Goal: Task Accomplishment & Management: Use online tool/utility

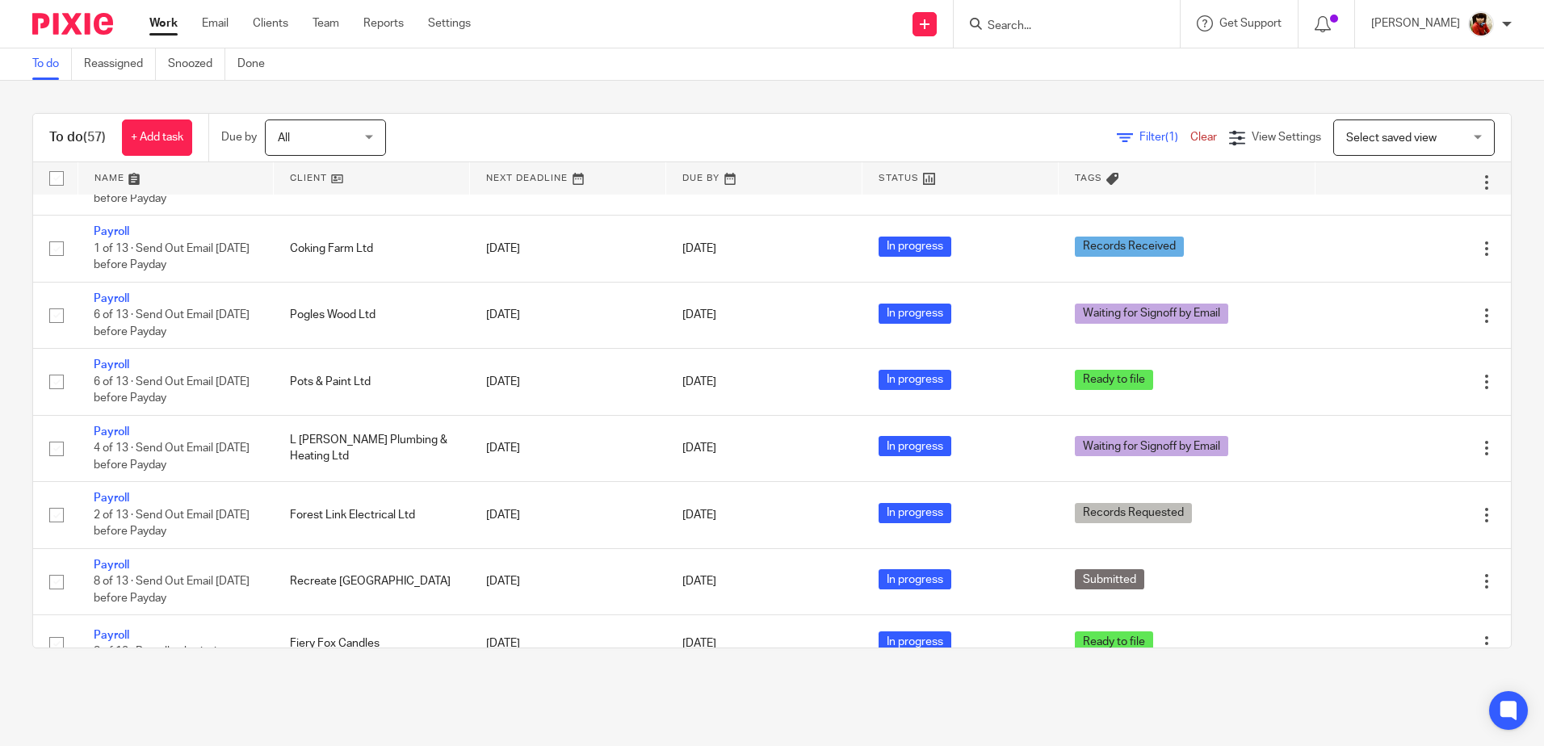
scroll to position [1474, 0]
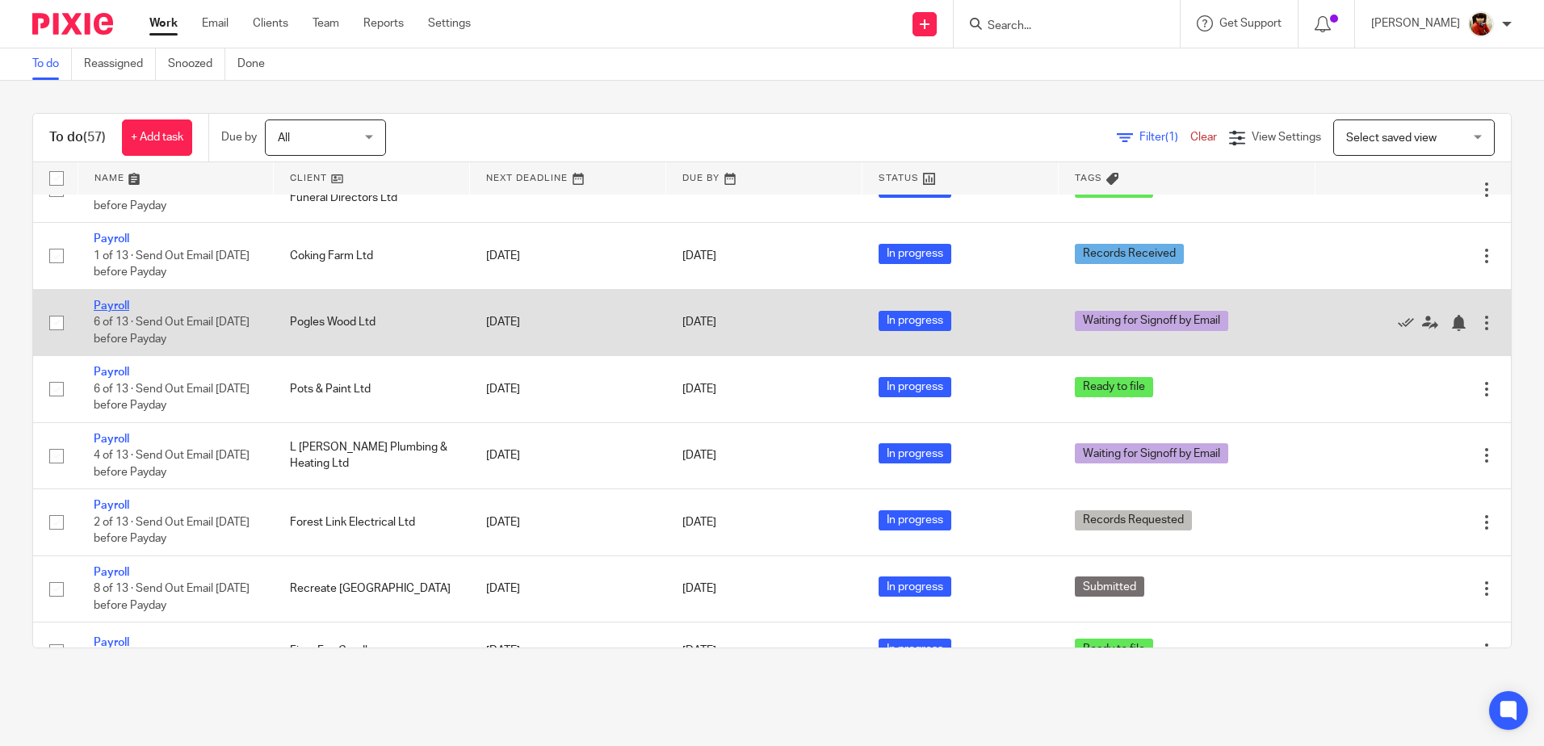
click at [120, 312] on link "Payroll" at bounding box center [112, 305] width 36 height 11
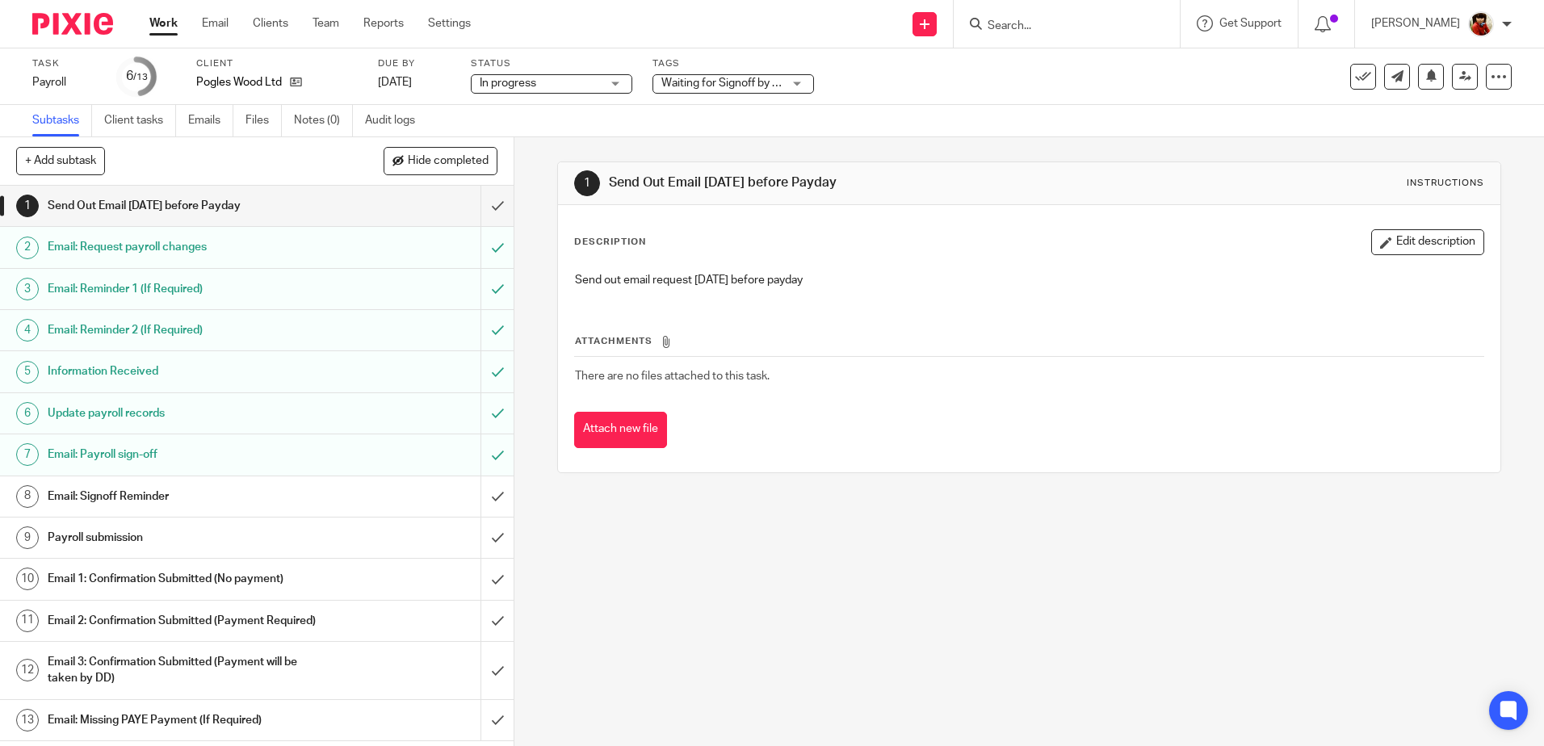
click at [796, 82] on div "Waiting for Signoff by Email" at bounding box center [733, 83] width 162 height 19
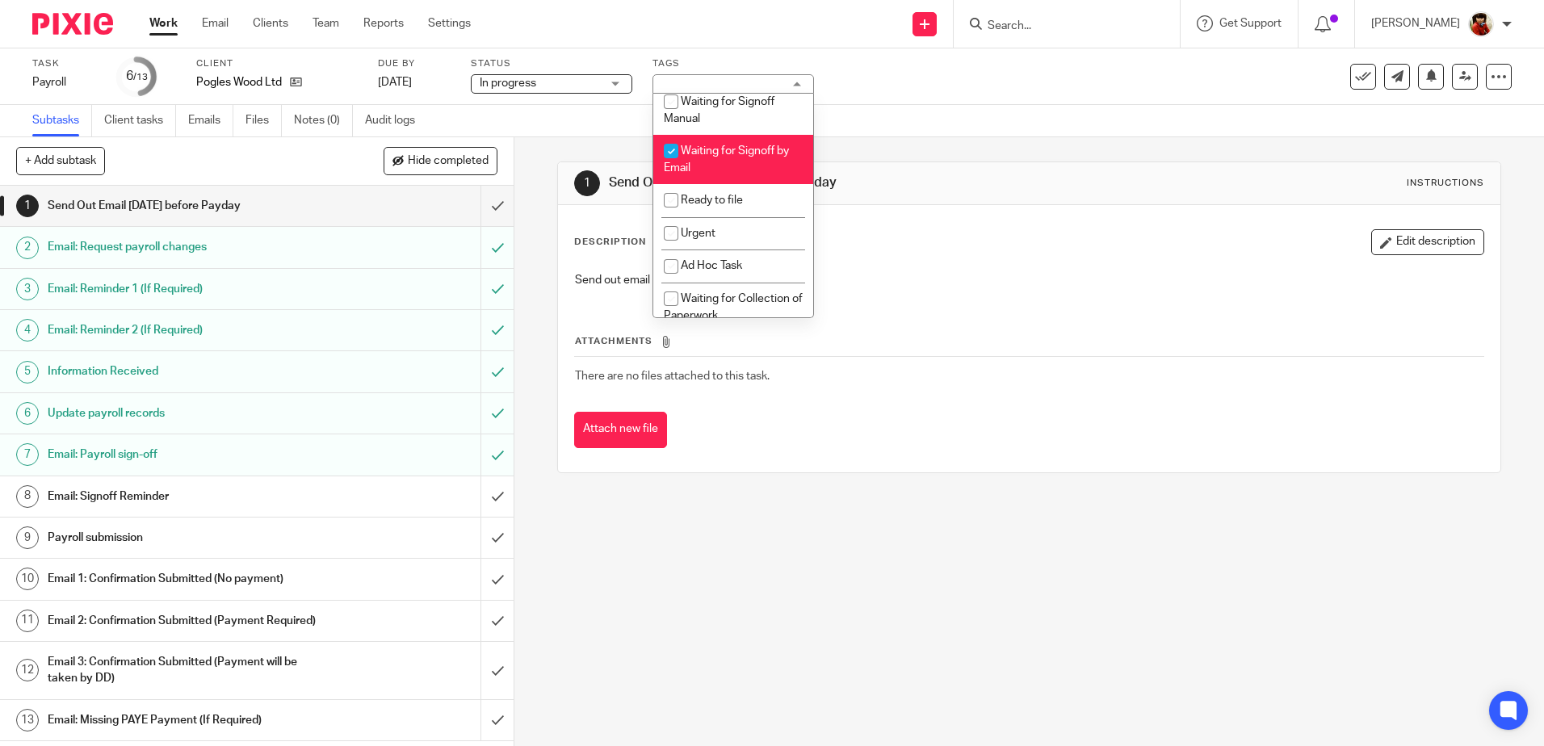
scroll to position [276, 0]
click at [669, 193] on input "checkbox" at bounding box center [671, 194] width 31 height 31
checkbox input "true"
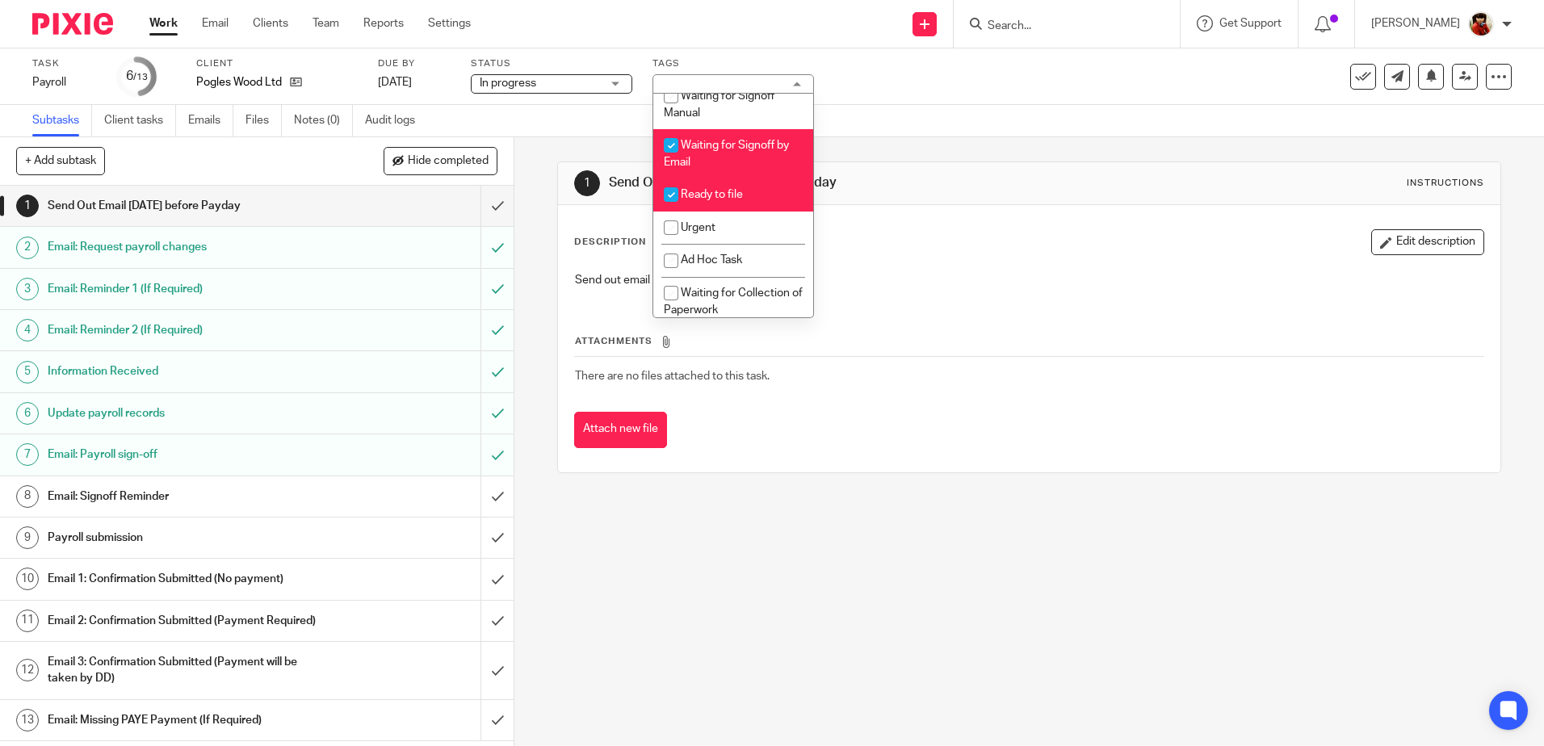
click at [673, 141] on input "checkbox" at bounding box center [671, 145] width 31 height 31
checkbox input "false"
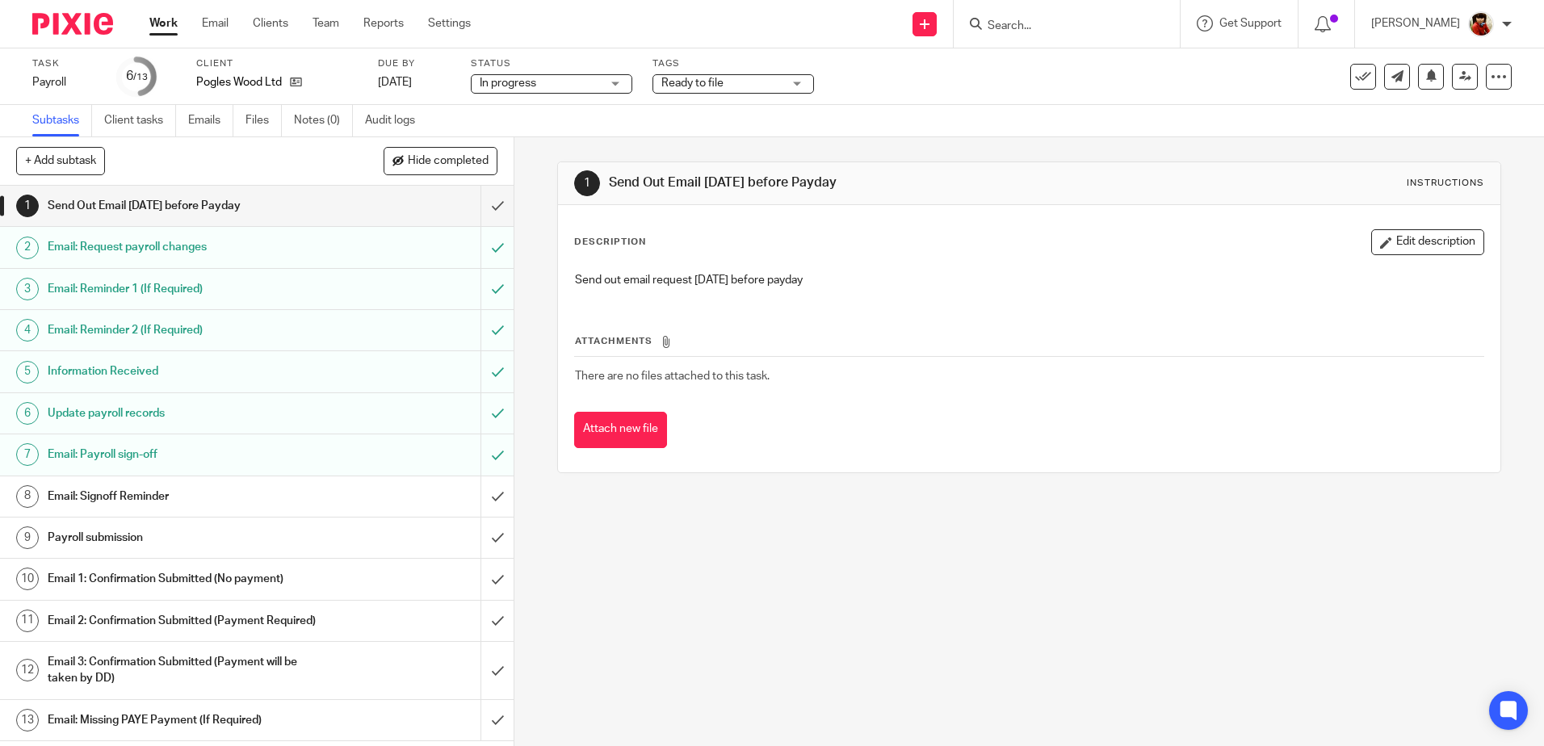
click at [881, 73] on div "Task Payroll Save Payroll 6 /13 Client Pogles Wood Ltd Due by 29 Aug 2025 Statu…" at bounding box center [648, 76] width 1233 height 39
click at [170, 15] on link "Work" at bounding box center [163, 23] width 28 height 16
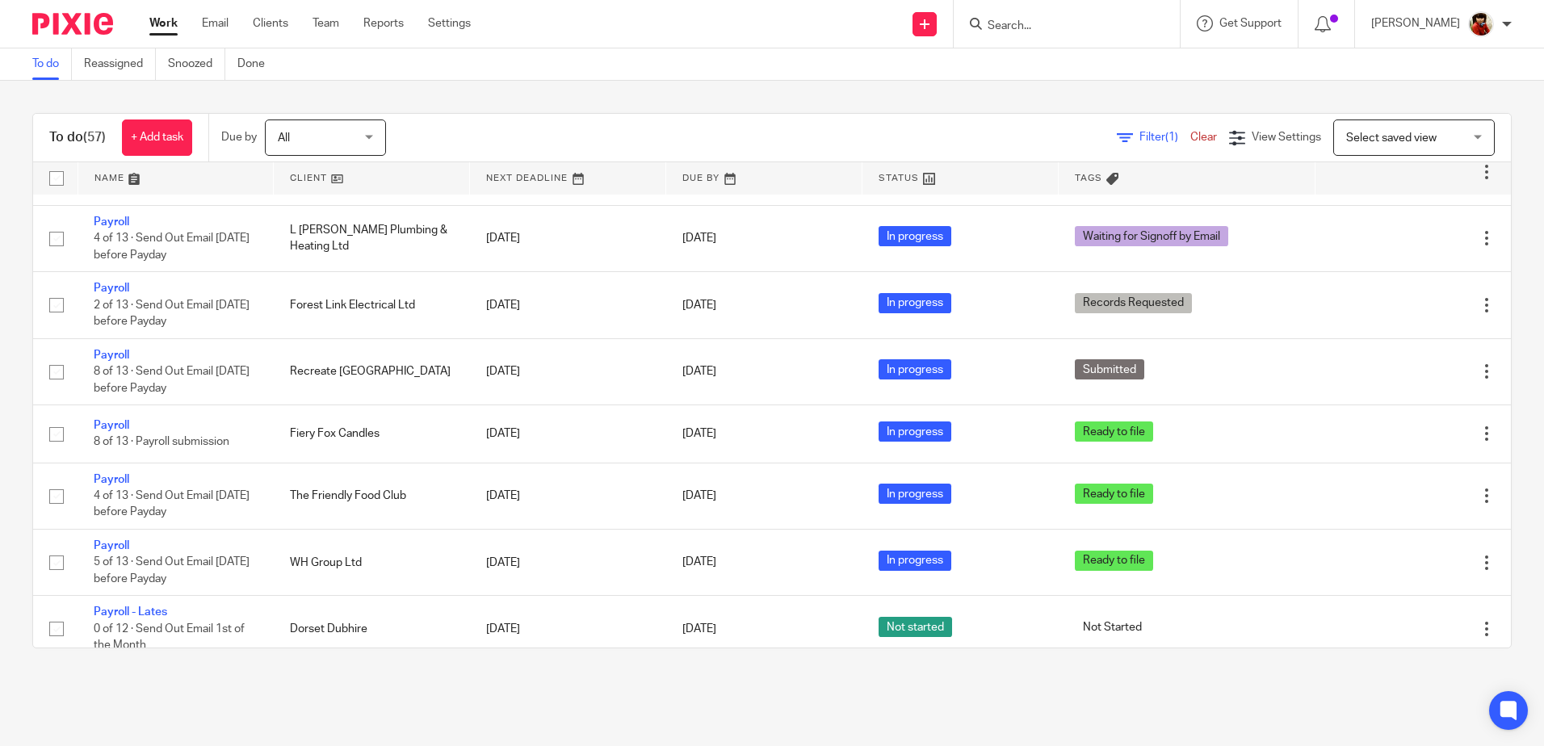
scroll to position [1676, 0]
